Goal: Navigation & Orientation: Find specific page/section

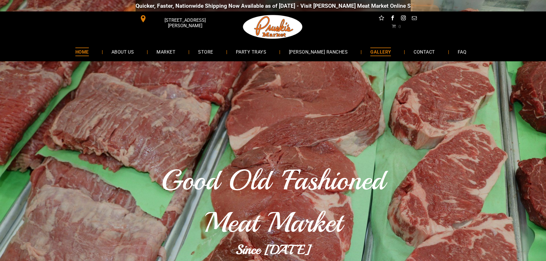
click at [372, 53] on span "GALLERY" at bounding box center [380, 52] width 21 height 8
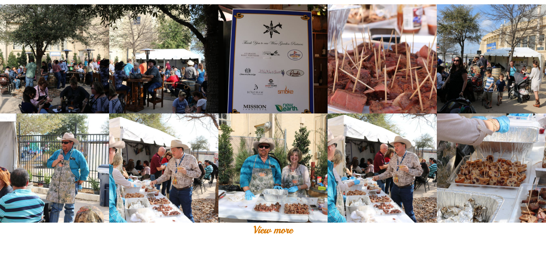
scroll to position [459, 0]
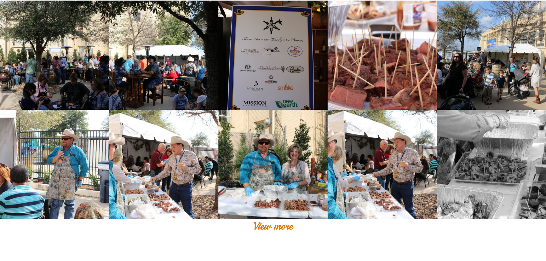
click at [477, 165] on link at bounding box center [491, 164] width 109 height 109
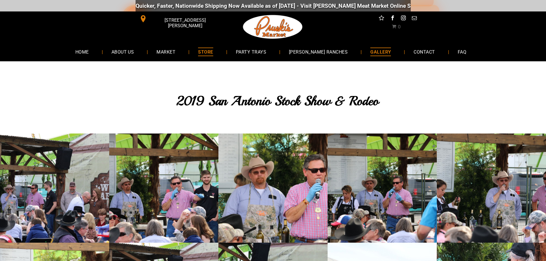
click at [213, 53] on span "STORE" at bounding box center [205, 52] width 15 height 8
click at [170, 54] on span "MARKET" at bounding box center [165, 52] width 19 height 8
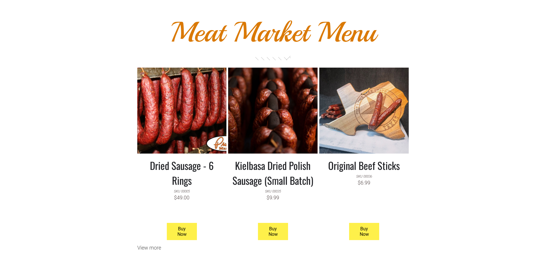
scroll to position [459, 0]
